Goal: Navigation & Orientation: Go to known website

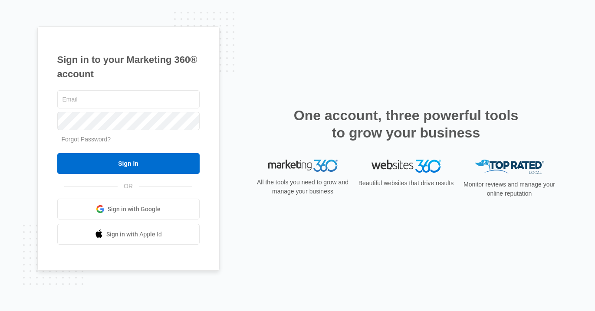
type input "[EMAIL_ADDRESS][DOMAIN_NAME]"
click at [147, 150] on form "stevevazquezphd@gmail.com Forgot Password? Sign In" at bounding box center [128, 132] width 142 height 86
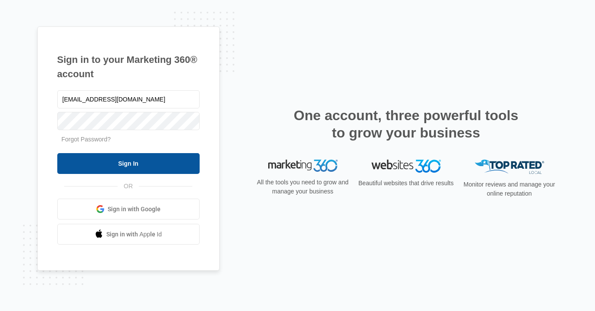
click at [141, 165] on input "Sign In" at bounding box center [128, 163] width 142 height 21
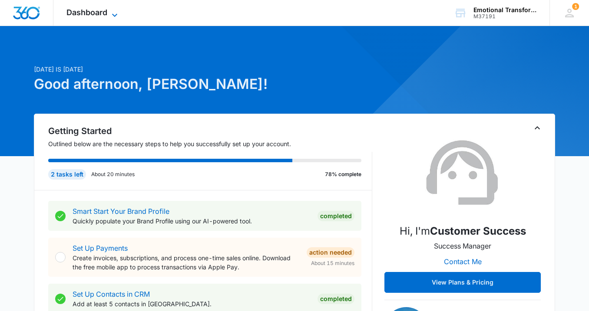
click at [98, 13] on span "Dashboard" at bounding box center [86, 12] width 41 height 9
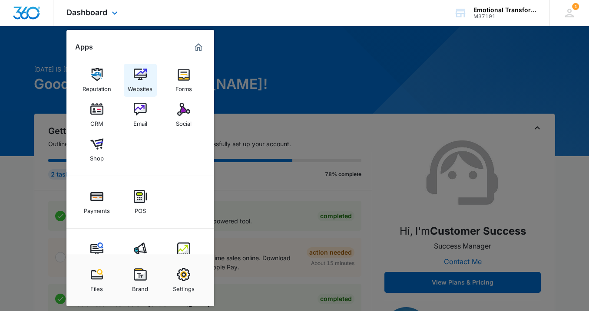
click at [140, 80] on img at bounding box center [140, 74] width 13 height 13
